Goal: Navigation & Orientation: Find specific page/section

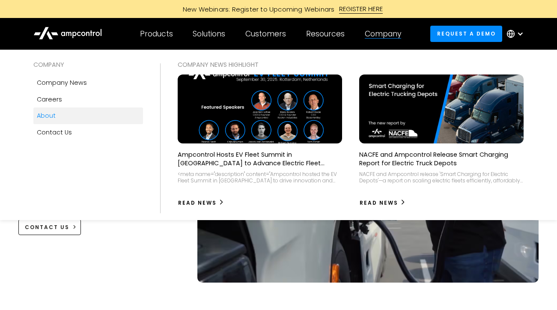
click at [49, 118] on div "About" at bounding box center [46, 115] width 19 height 9
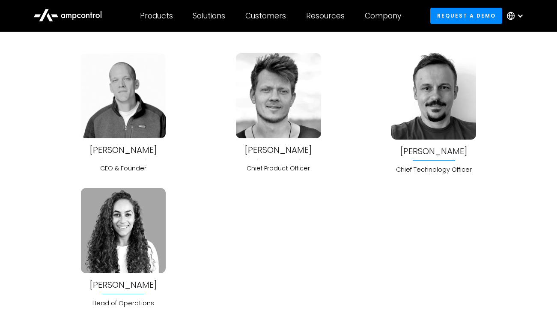
scroll to position [2218, 0]
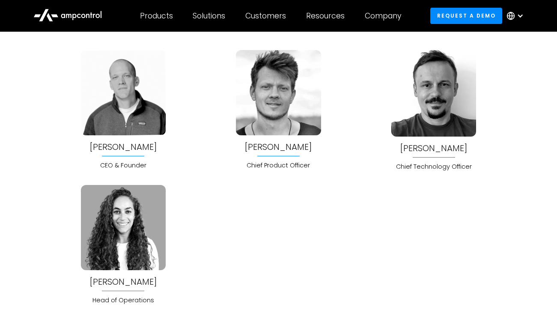
click at [57, 208] on div "[PERSON_NAME] Head of Operations" at bounding box center [124, 245] width 142 height 120
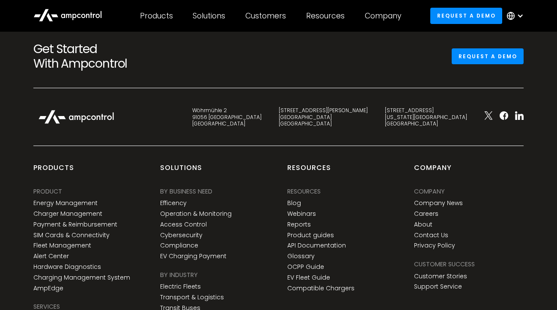
scroll to position [3095, 0]
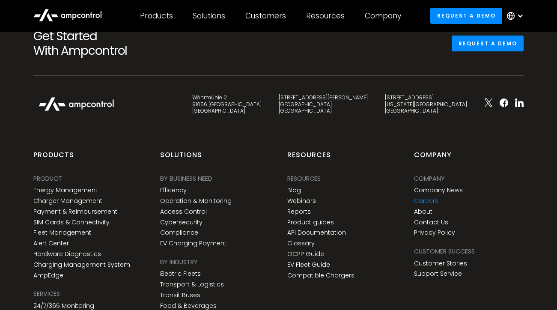
click at [431, 198] on link "Careers" at bounding box center [426, 200] width 24 height 7
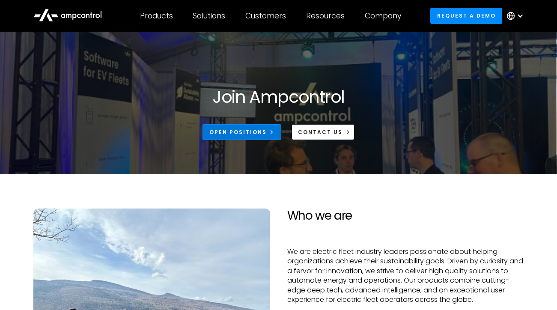
click at [248, 133] on div "Open Positions" at bounding box center [237, 132] width 57 height 8
